Goal: Information Seeking & Learning: Learn about a topic

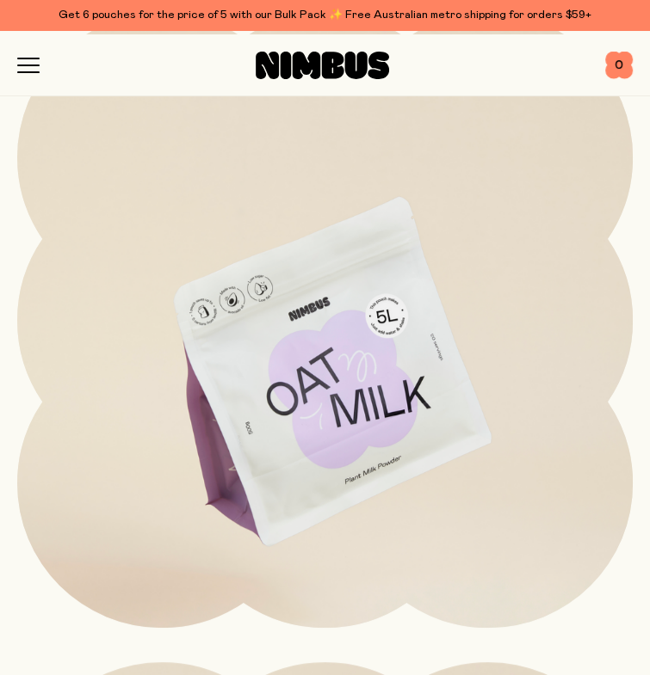
scroll to position [258, 0]
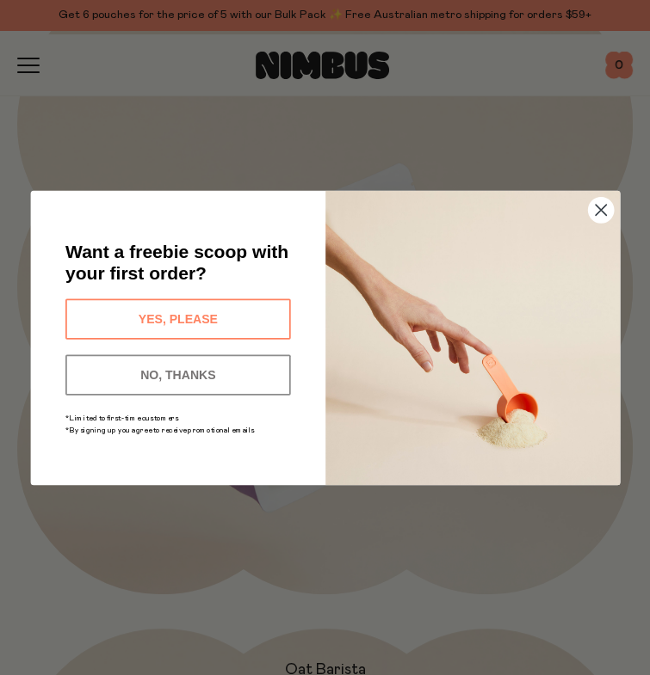
click at [608, 206] on circle "Close dialog" at bounding box center [600, 209] width 25 height 25
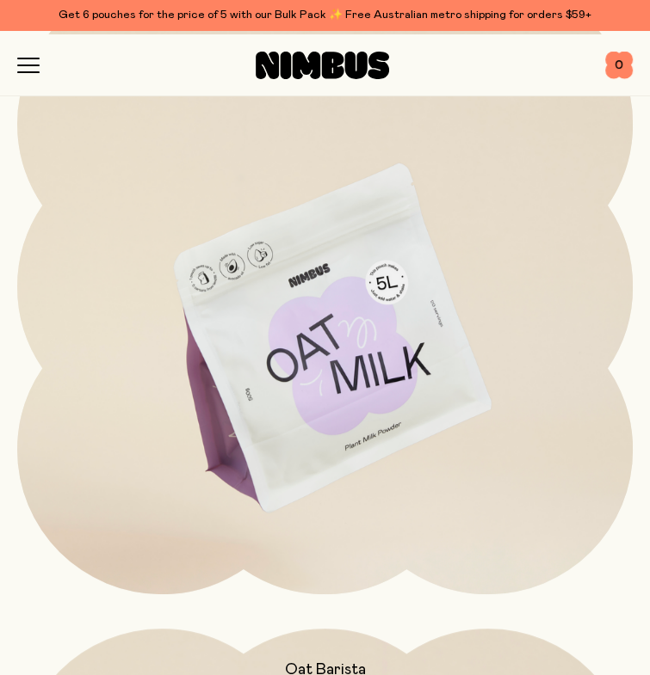
click at [311, 336] on img at bounding box center [324, 340] width 615 height 723
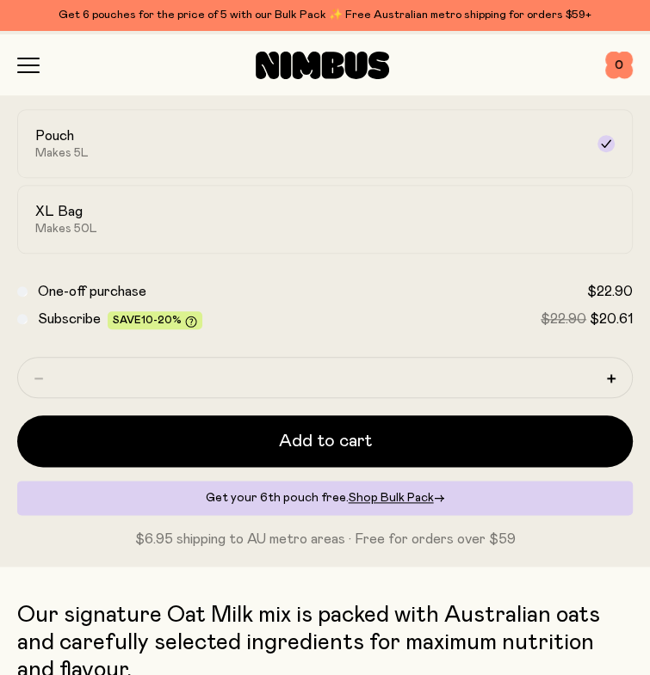
scroll to position [774, 0]
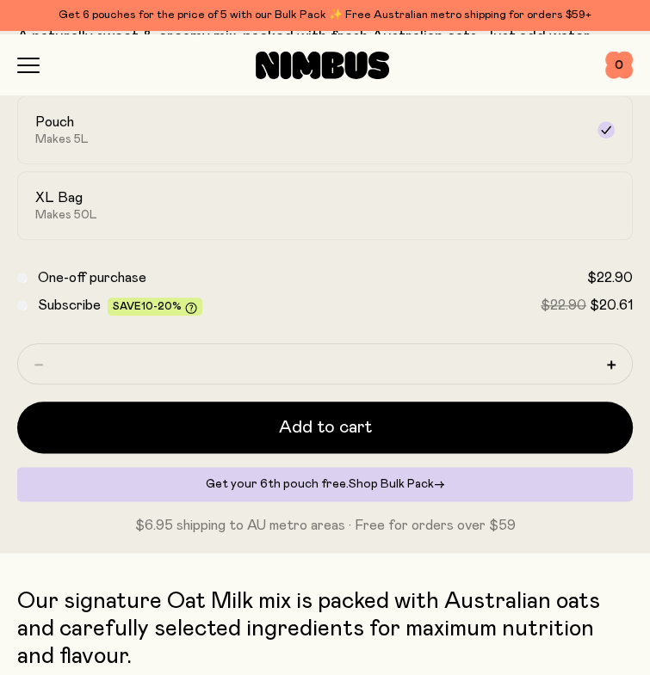
click at [379, 490] on span "Shop Bulk Pack" at bounding box center [390, 484] width 85 height 12
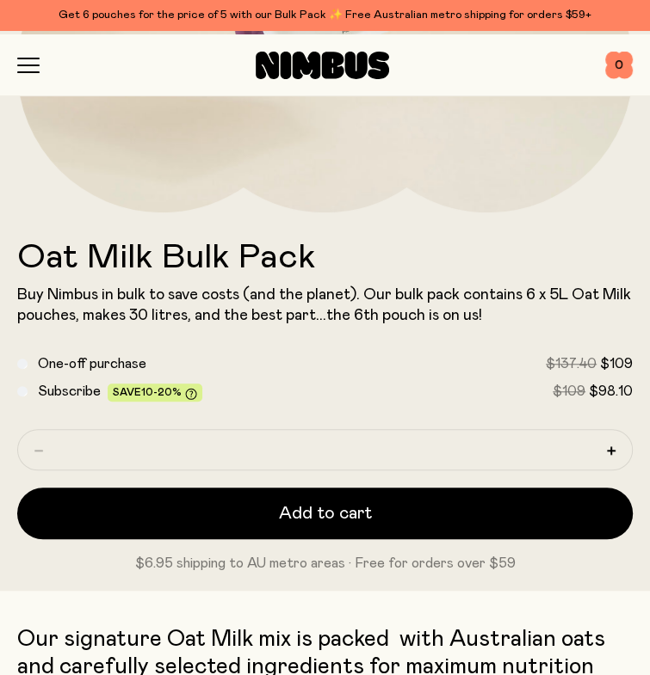
scroll to position [602, 0]
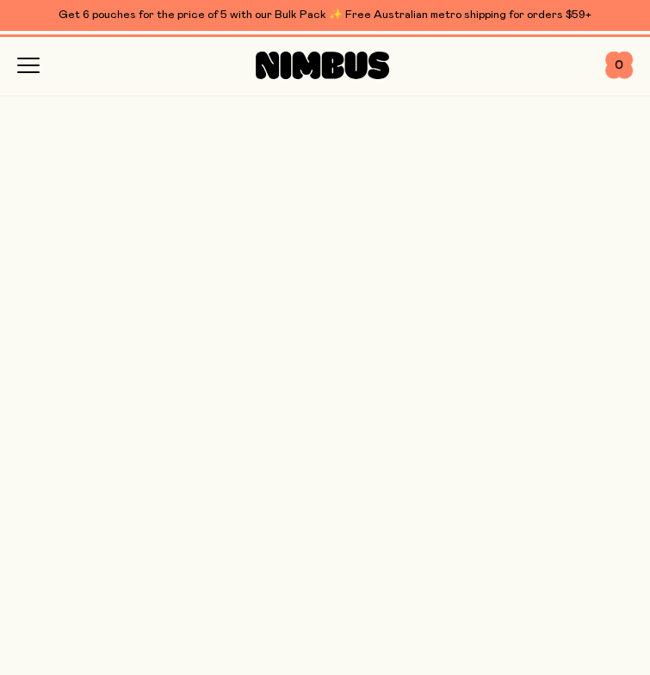
scroll to position [774, 0]
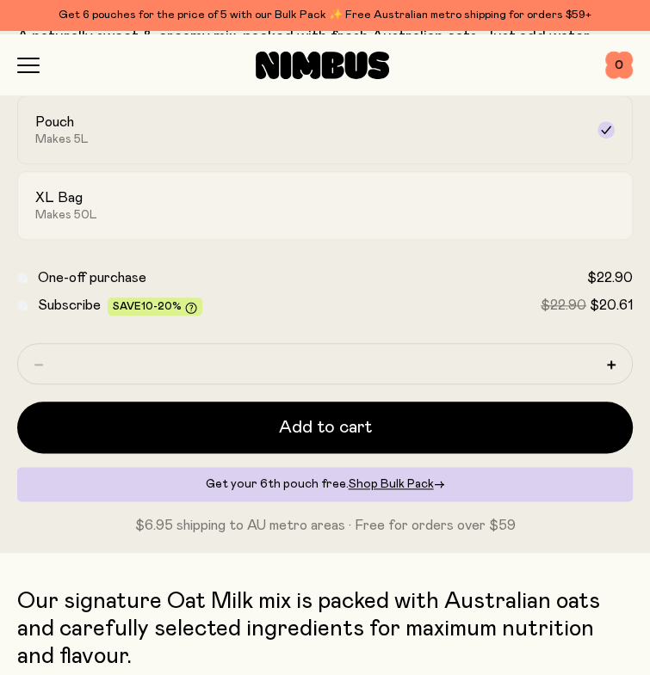
click at [216, 240] on label "XL Bag Makes 50L" at bounding box center [324, 205] width 615 height 69
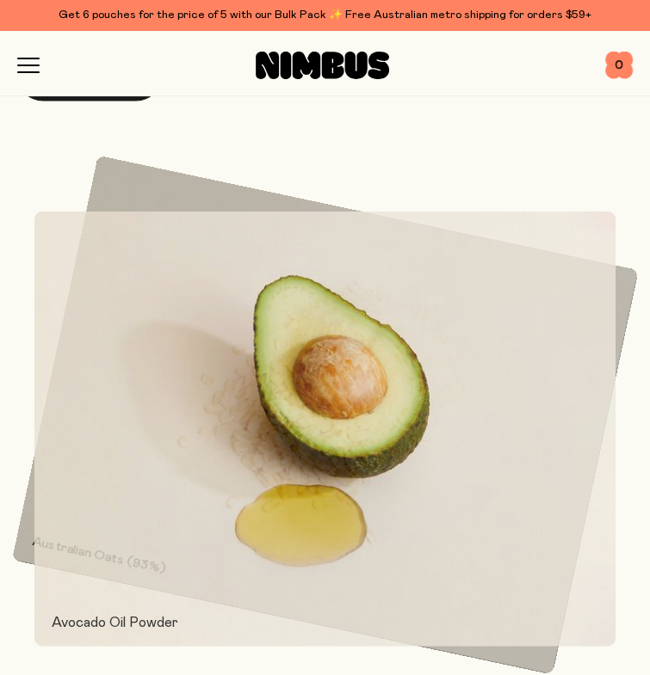
scroll to position [1463, 0]
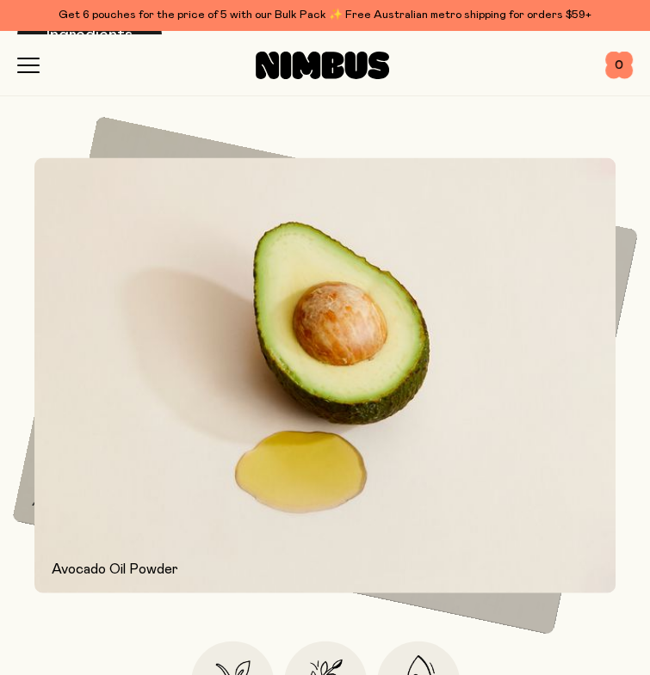
click at [110, 61] on button "Ingredients" at bounding box center [89, 35] width 145 height 52
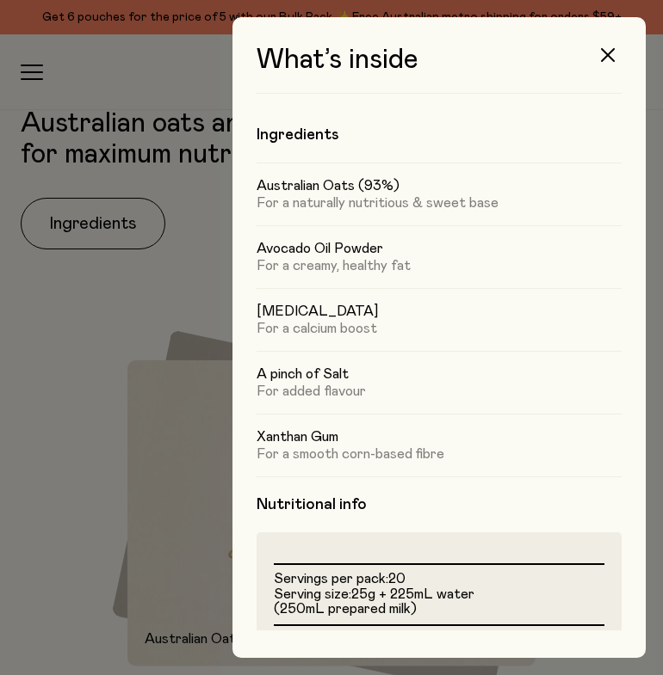
scroll to position [0, 0]
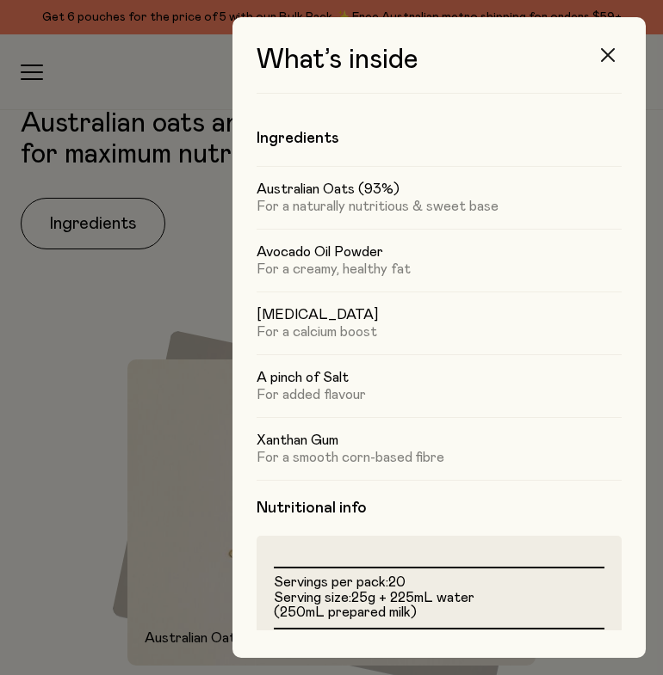
click at [608, 65] on button "button" at bounding box center [607, 54] width 41 height 41
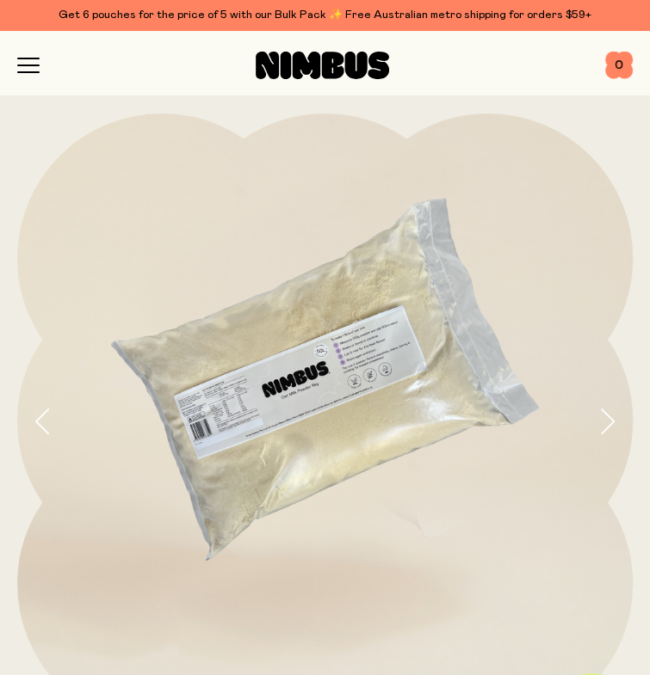
click at [36, 84] on div "Shop Mission FAQs Log In 0 0" at bounding box center [324, 64] width 615 height 61
click at [34, 73] on icon "button" at bounding box center [28, 65] width 22 height 15
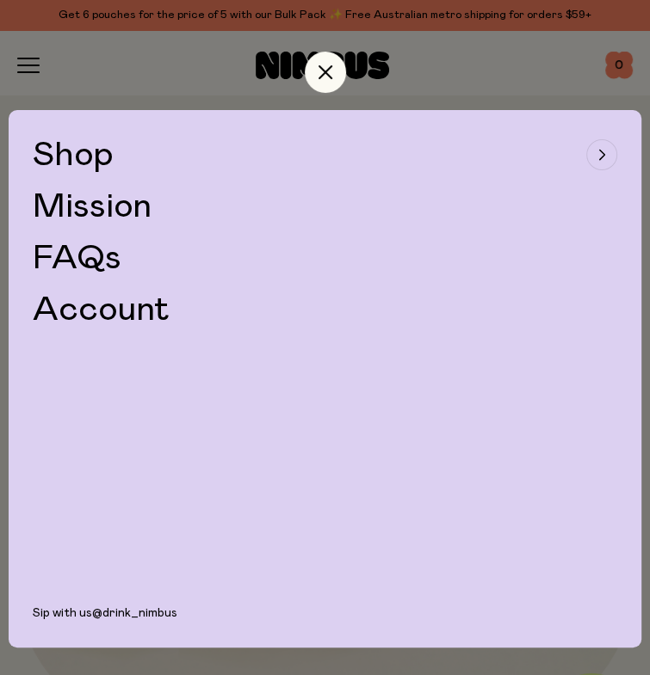
click at [95, 275] on link "FAQs" at bounding box center [77, 258] width 89 height 34
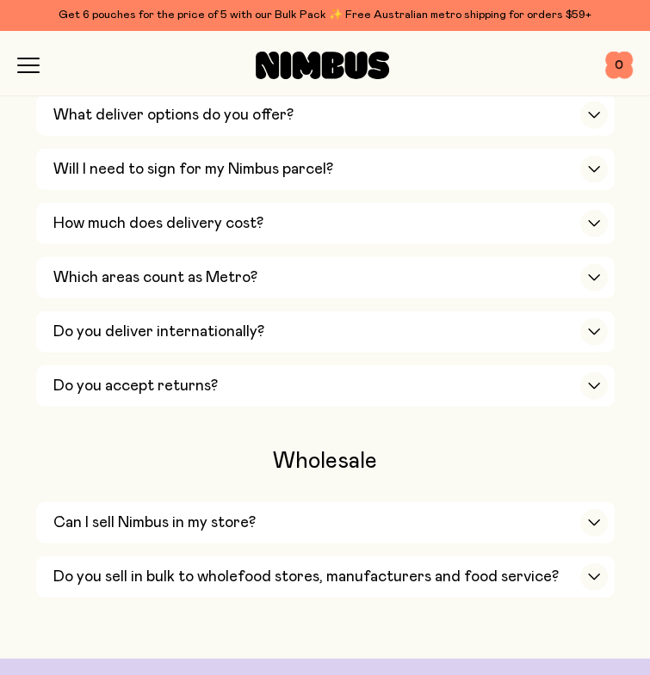
scroll to position [2151, 0]
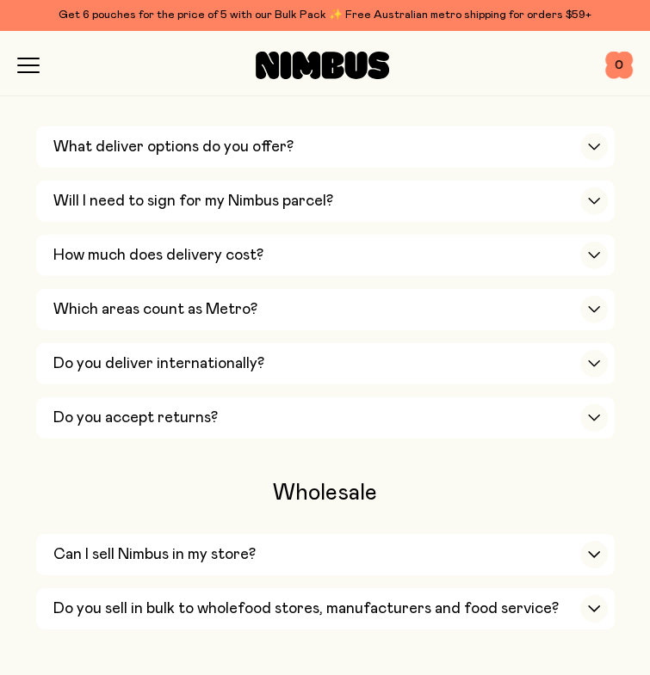
scroll to position [2323, 0]
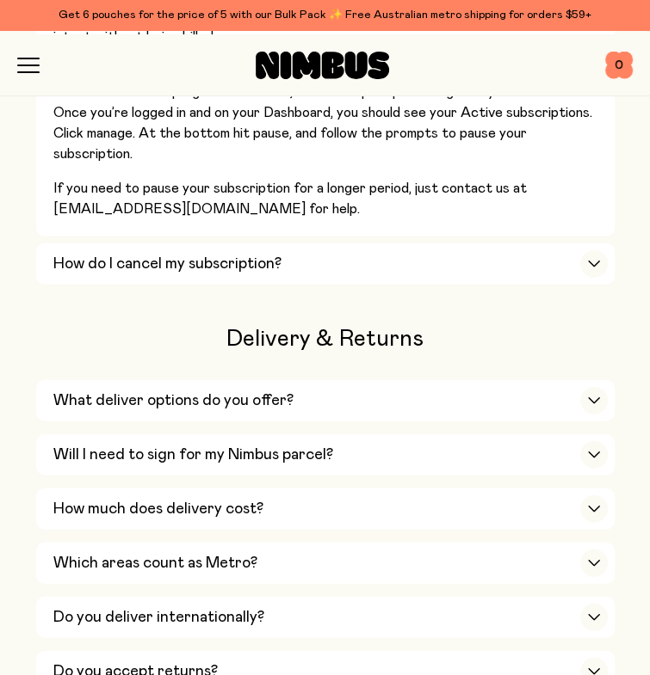
scroll to position [2065, 0]
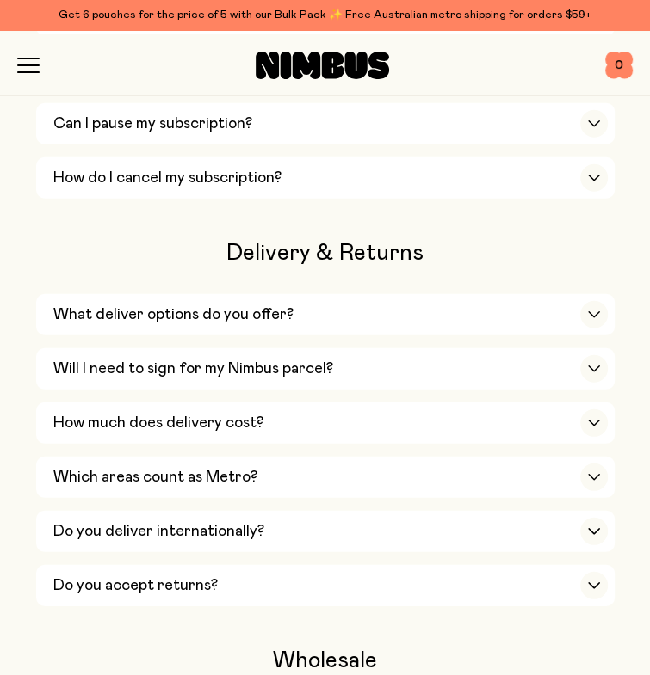
scroll to position [2409, 0]
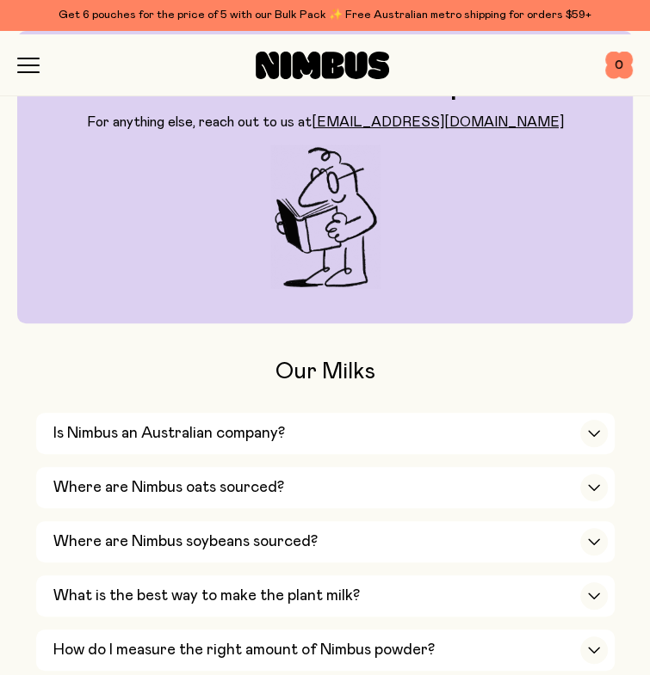
scroll to position [0, 0]
